Goal: Task Accomplishment & Management: Use online tool/utility

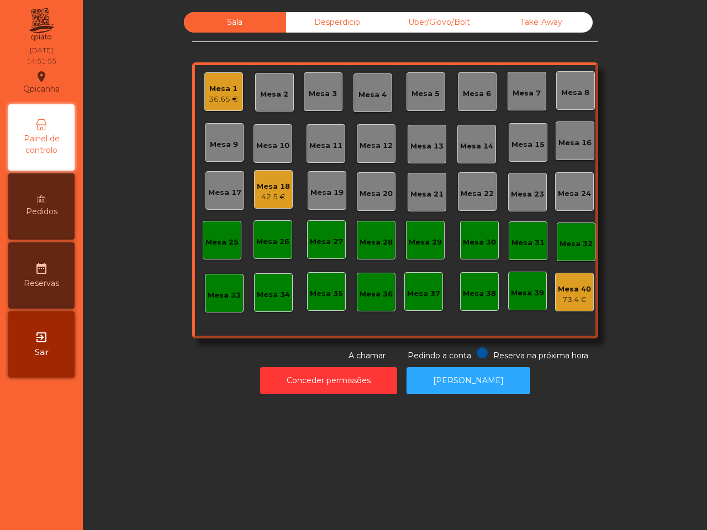
click at [222, 102] on div "36.65 €" at bounding box center [223, 99] width 29 height 11
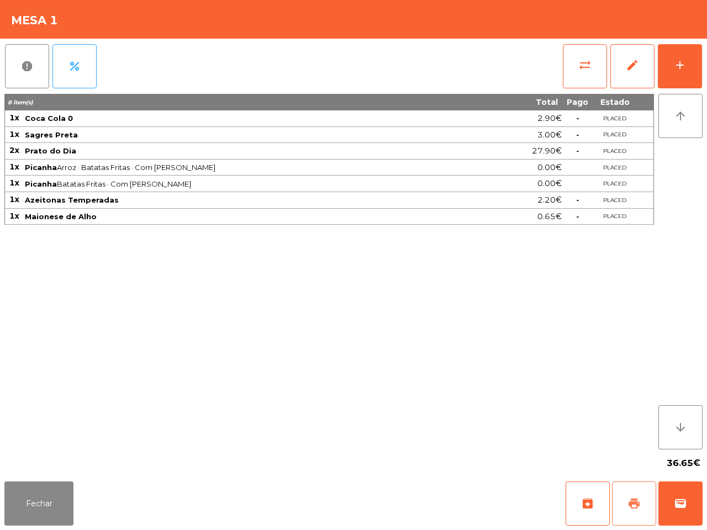
click at [636, 507] on span "print" at bounding box center [633, 503] width 13 height 13
click at [31, 503] on button "Fechar" at bounding box center [38, 504] width 69 height 44
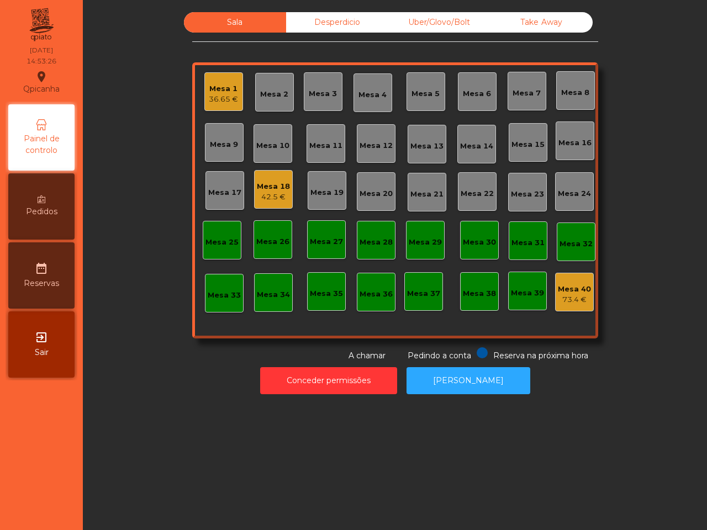
click at [119, 28] on div "Sala Desperdicio Uber/Glovo/Bolt Take Away Mesa 1 36.65 € Mesa 2 Mesa 3 Mesa 4 …" at bounding box center [395, 187] width 594 height 350
drag, startPoint x: 310, startPoint y: 230, endPoint x: 279, endPoint y: 198, distance: 44.6
click at [279, 198] on div "42.5 €" at bounding box center [273, 197] width 33 height 11
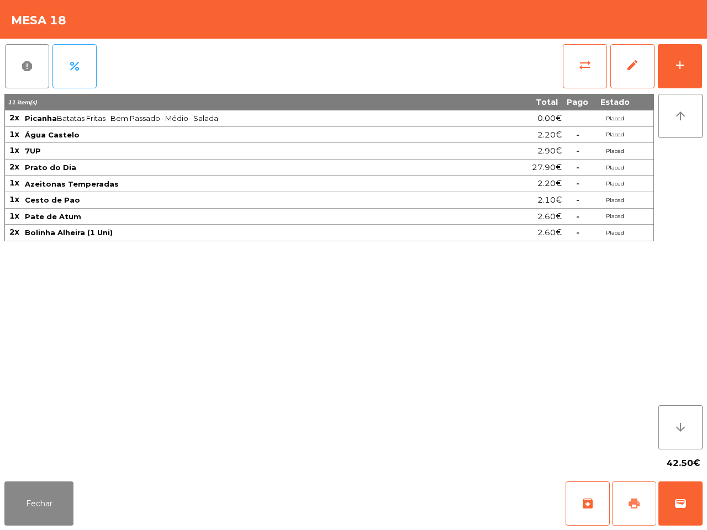
click at [645, 502] on button "print" at bounding box center [634, 504] width 44 height 44
click at [36, 217] on td "Pate de Atum" at bounding box center [256, 217] width 465 height 17
click at [583, 70] on span "sync_alt" at bounding box center [584, 65] width 13 height 13
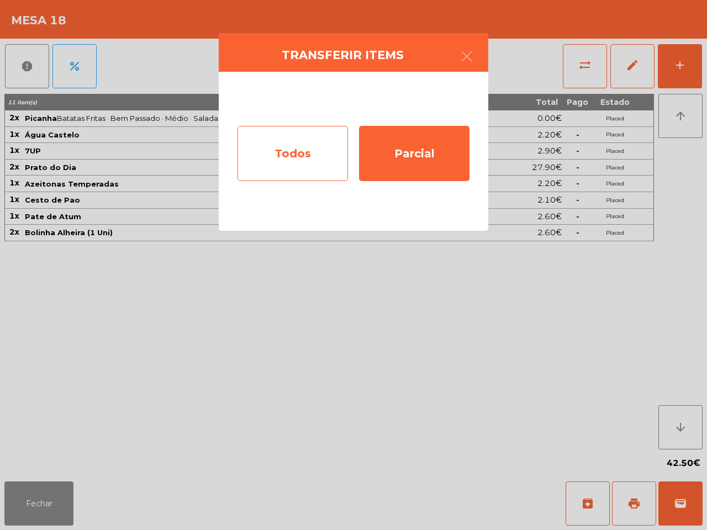
click at [297, 145] on div "Todos" at bounding box center [293, 153] width 110 height 55
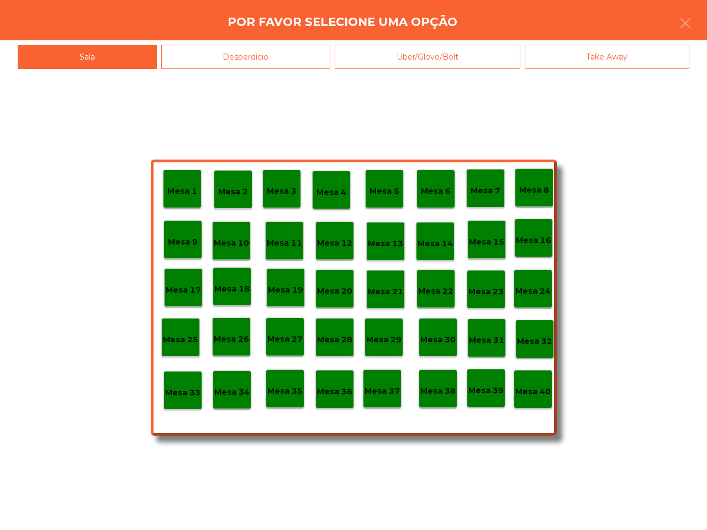
click at [545, 387] on p "Mesa 40" at bounding box center [532, 392] width 35 height 13
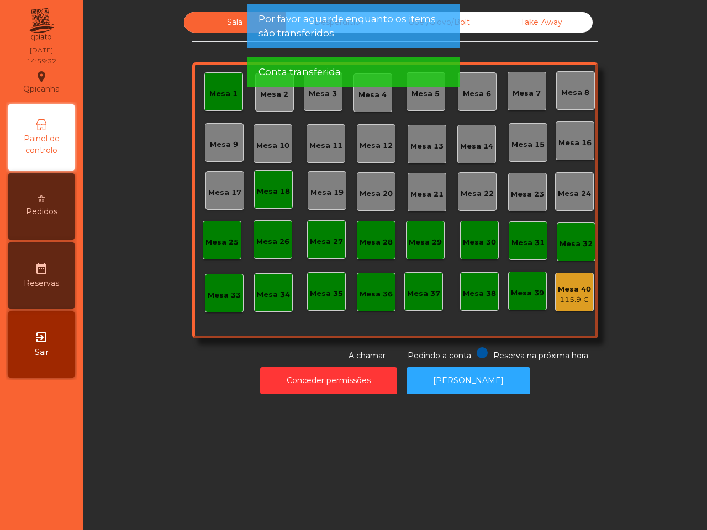
click at [218, 86] on div "Mesa 1" at bounding box center [223, 91] width 28 height 15
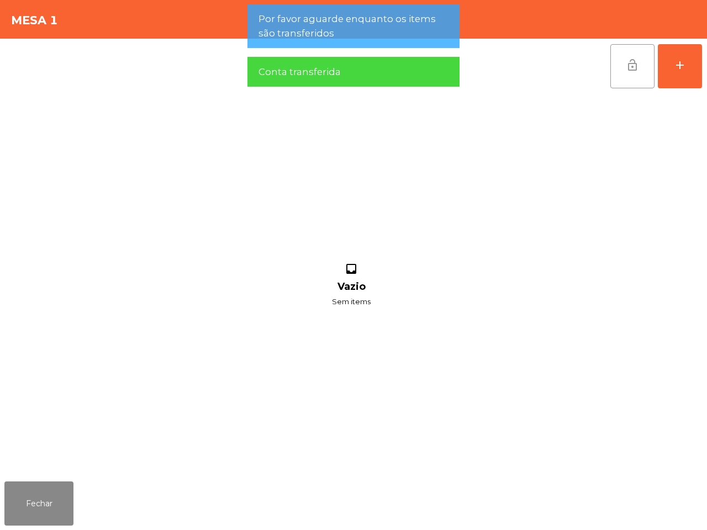
click at [624, 60] on button "lock_open" at bounding box center [632, 66] width 44 height 44
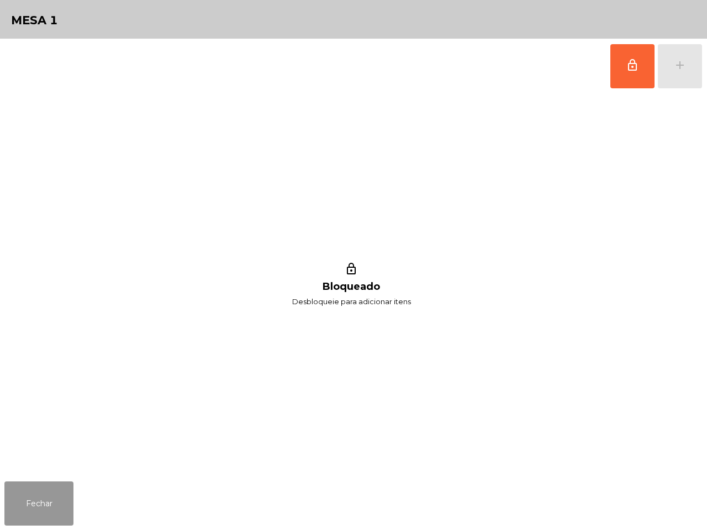
click at [46, 503] on button "Fechar" at bounding box center [38, 504] width 69 height 44
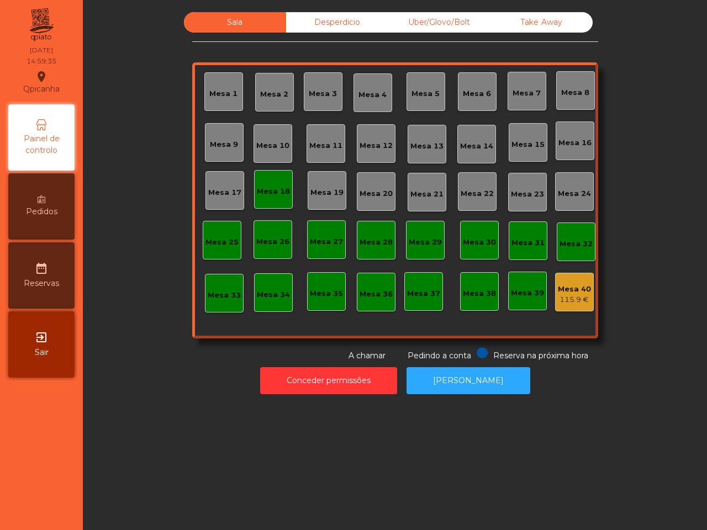
click at [268, 188] on div "Mesa 18" at bounding box center [273, 191] width 33 height 11
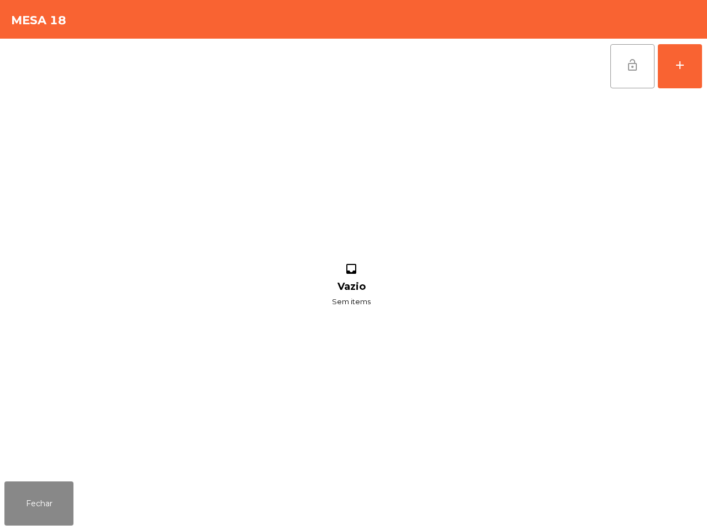
click at [638, 56] on button "lock_open" at bounding box center [632, 66] width 44 height 44
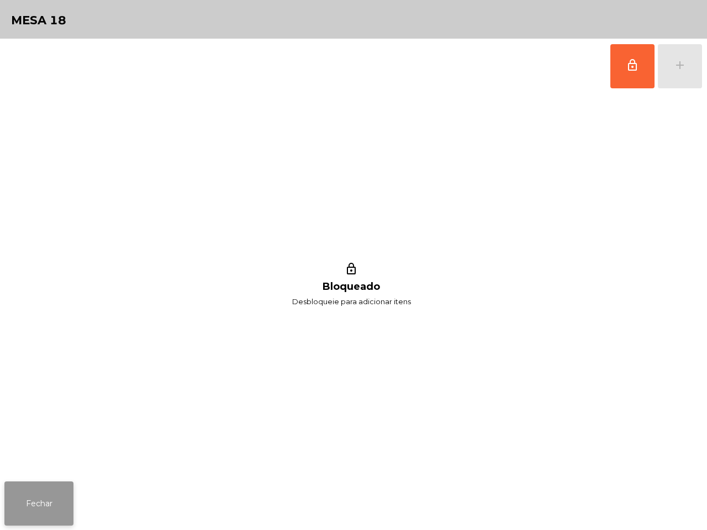
click at [36, 511] on button "Fechar" at bounding box center [38, 504] width 69 height 44
